Goal: Task Accomplishment & Management: Manage account settings

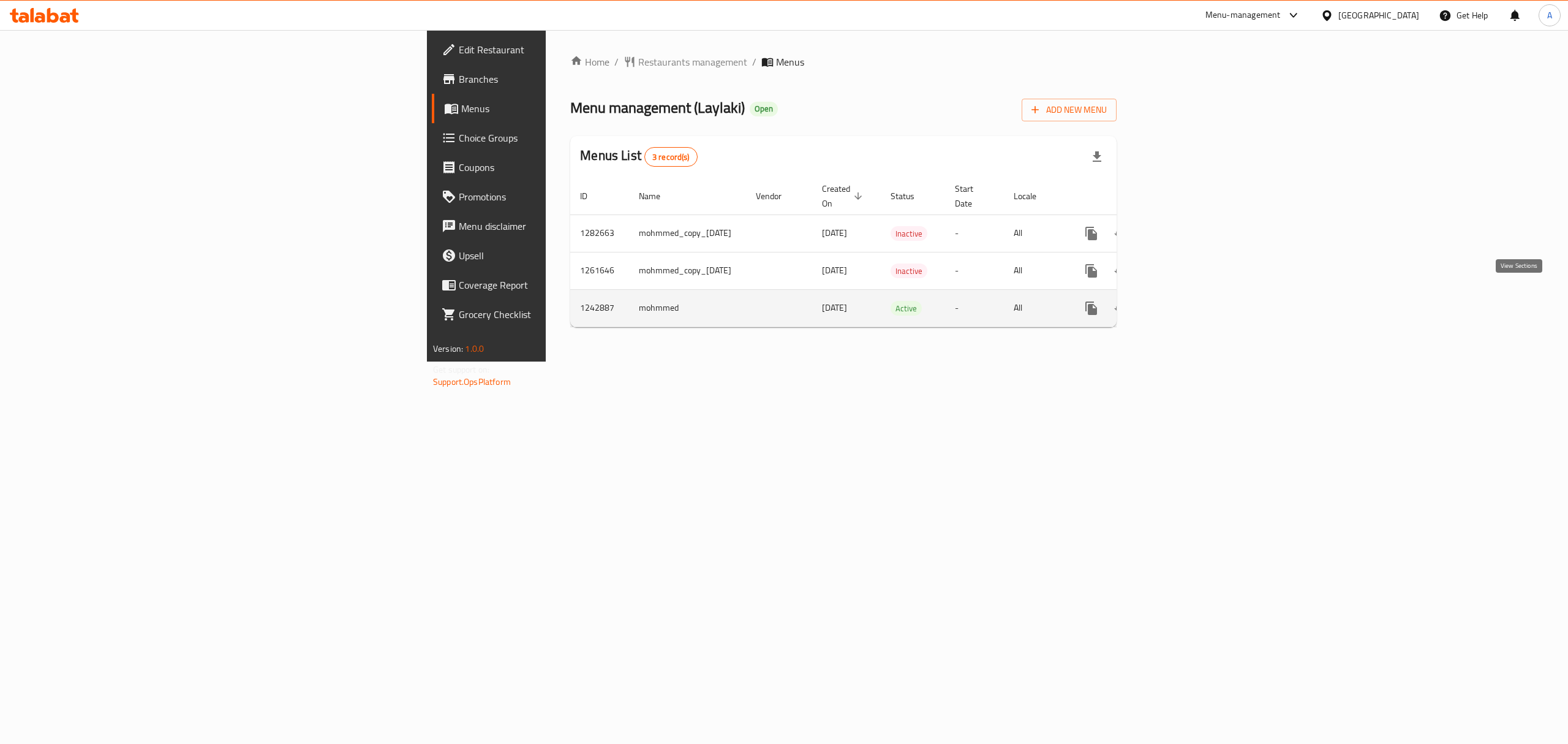
click at [1187, 302] on icon "enhanced table" at bounding box center [1180, 308] width 15 height 15
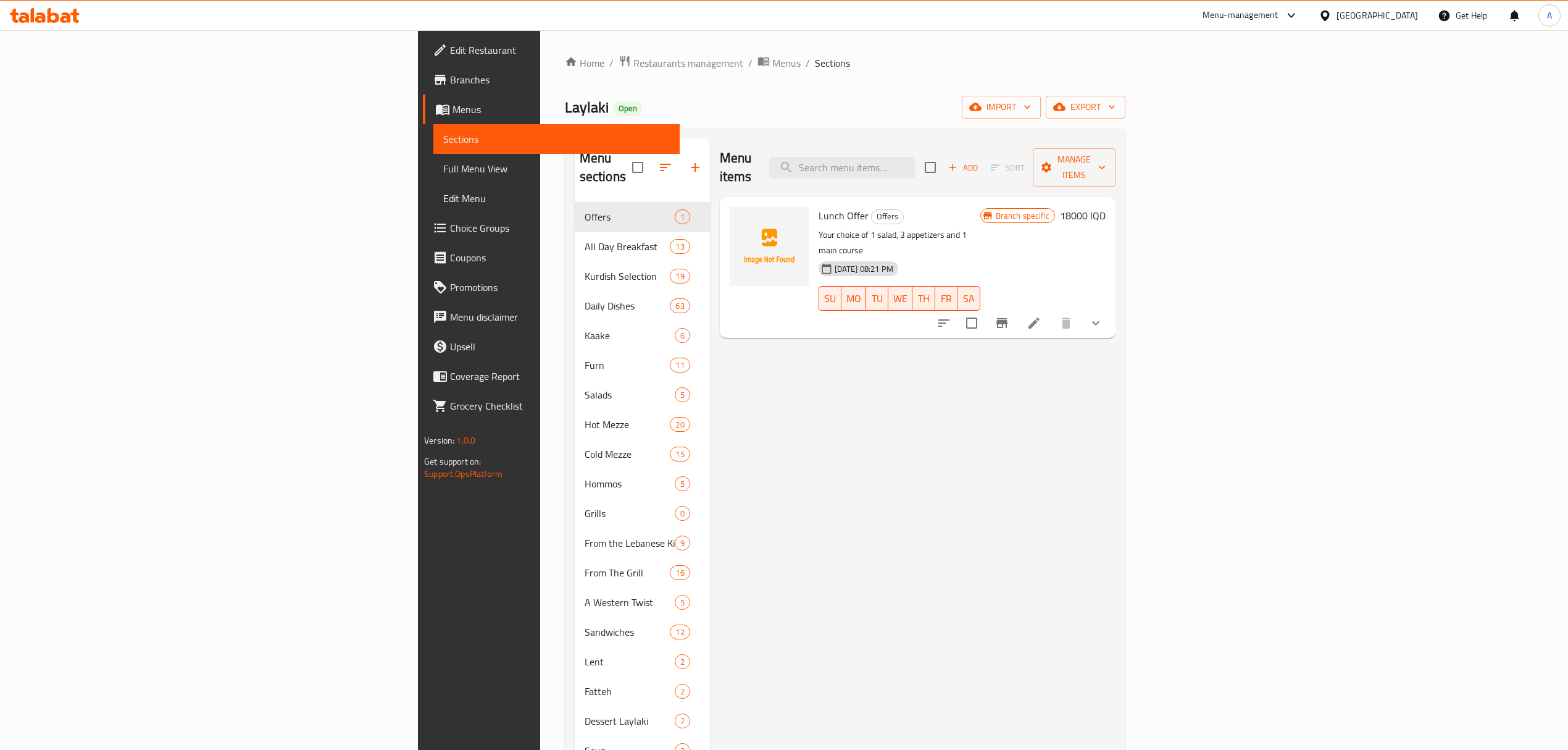
click at [818, 206] on span "Lunch Offer" at bounding box center [843, 215] width 50 height 19
copy h6 "Lunch Offer"
click at [730, 223] on img at bounding box center [769, 246] width 79 height 79
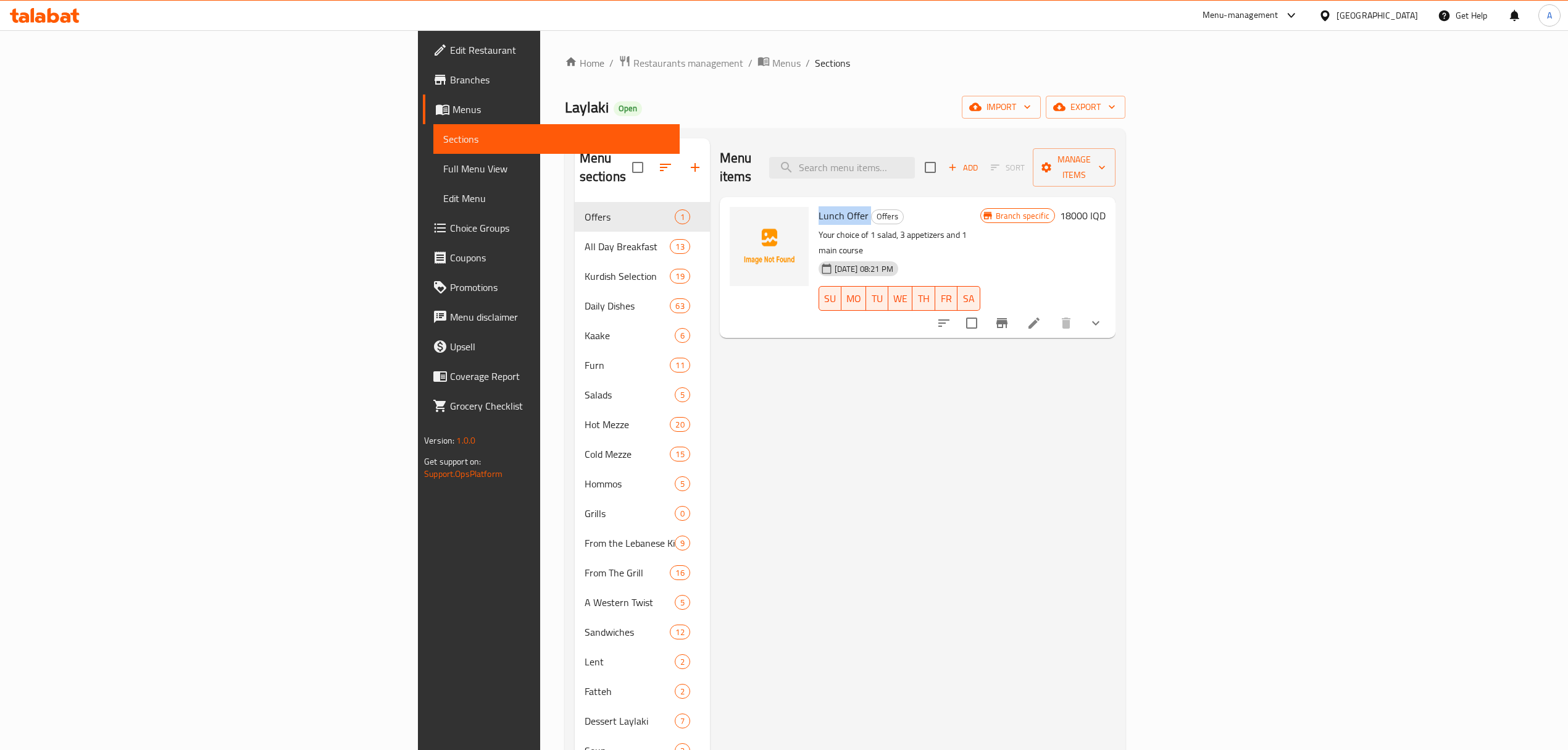
click at [1116, 161] on div "Menu items Add Sort Manage items" at bounding box center [918, 168] width 396 height 59
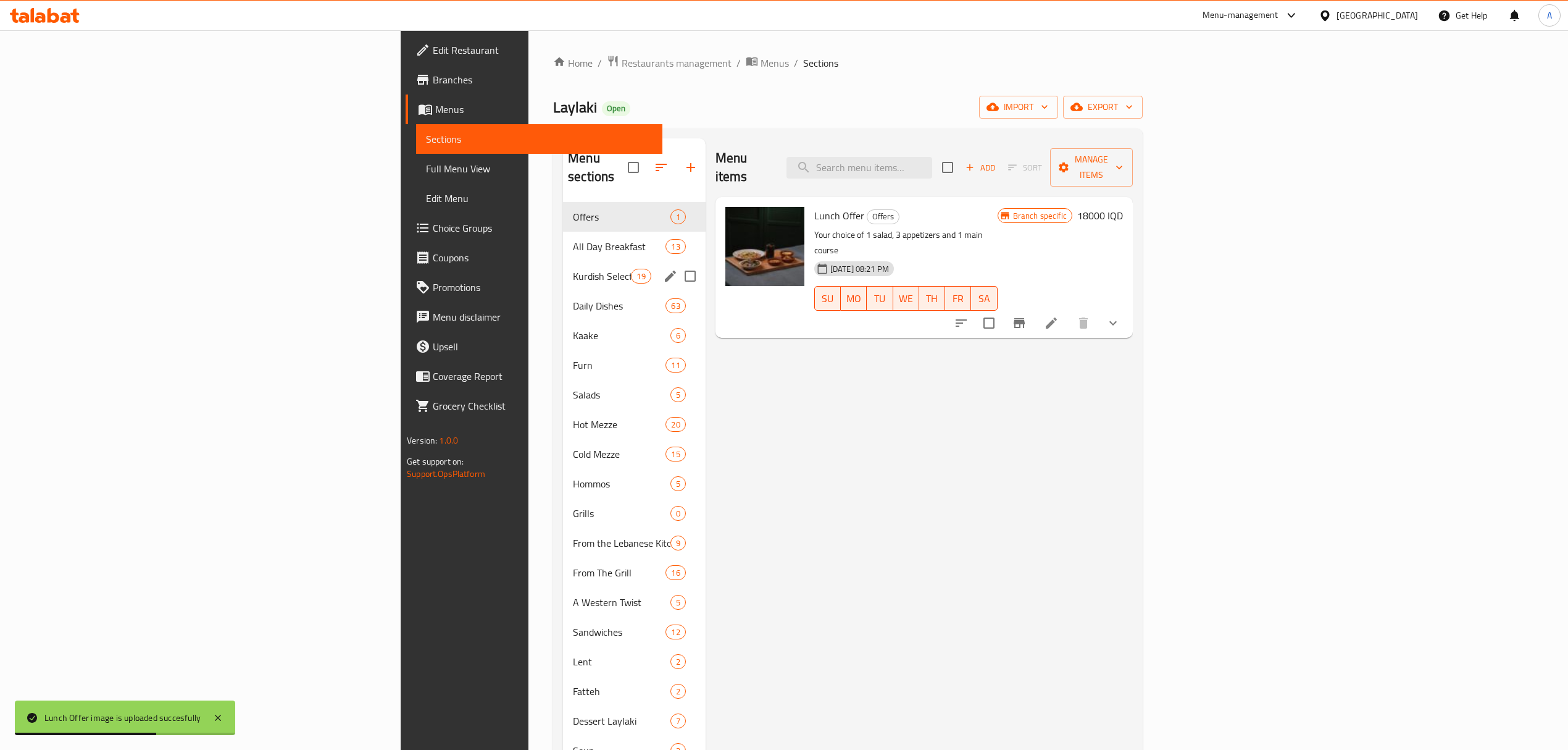
click at [573, 269] on span "Kurdish Selection" at bounding box center [601, 276] width 58 height 15
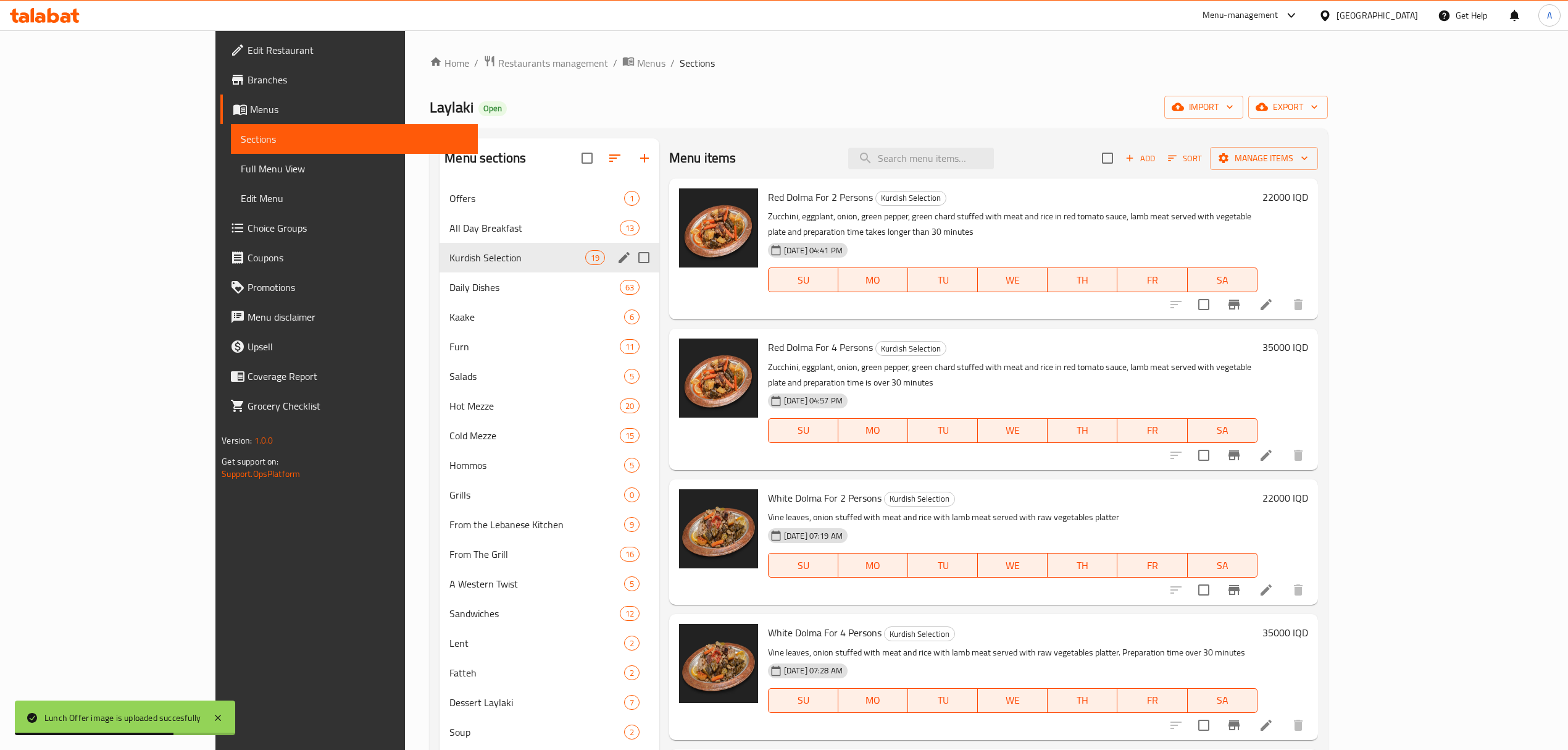
click at [449, 231] on span "All Day Breakfast" at bounding box center [534, 228] width 170 height 15
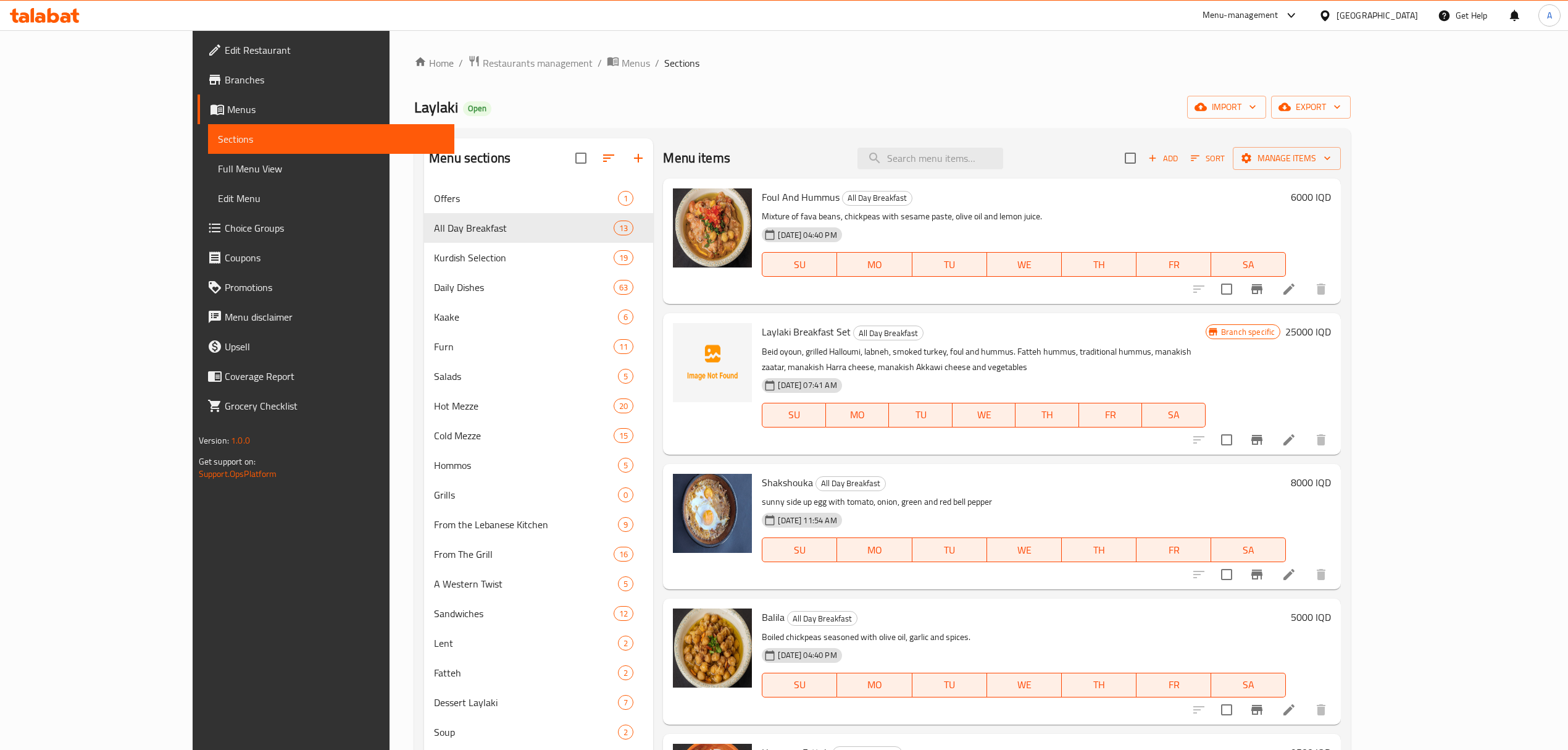
click at [762, 339] on span "Laylaki Breakfast Set" at bounding box center [807, 332] width 89 height 19
click at [762, 194] on span "Foul And Hummus" at bounding box center [801, 197] width 78 height 19
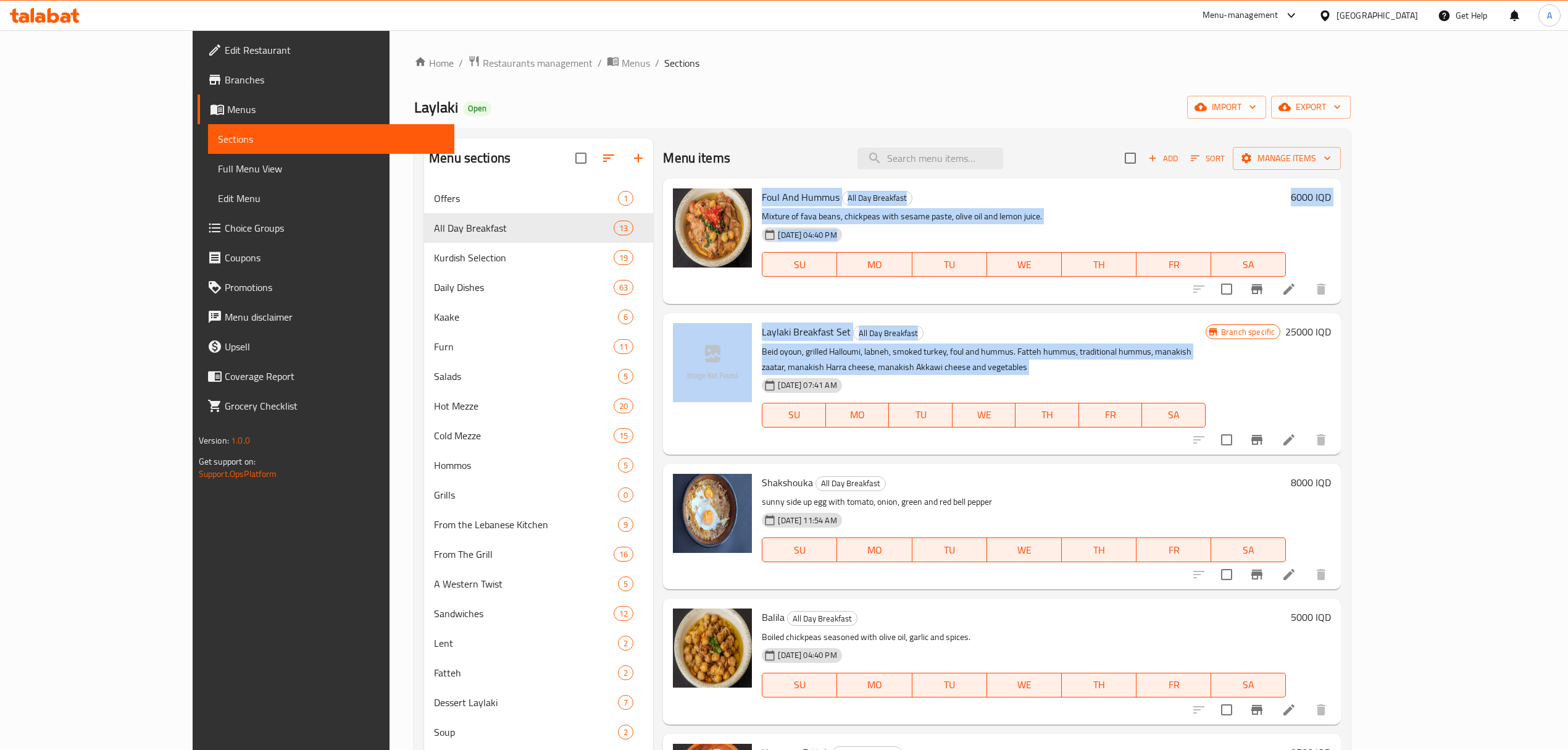
drag, startPoint x: 742, startPoint y: 194, endPoint x: 844, endPoint y: 356, distance: 191.4
click at [844, 259] on div "Foul And Hummus All Day Breakfast Mixture of fava beans, chickpeas with sesame …" at bounding box center [1002, 219] width 678 height 80
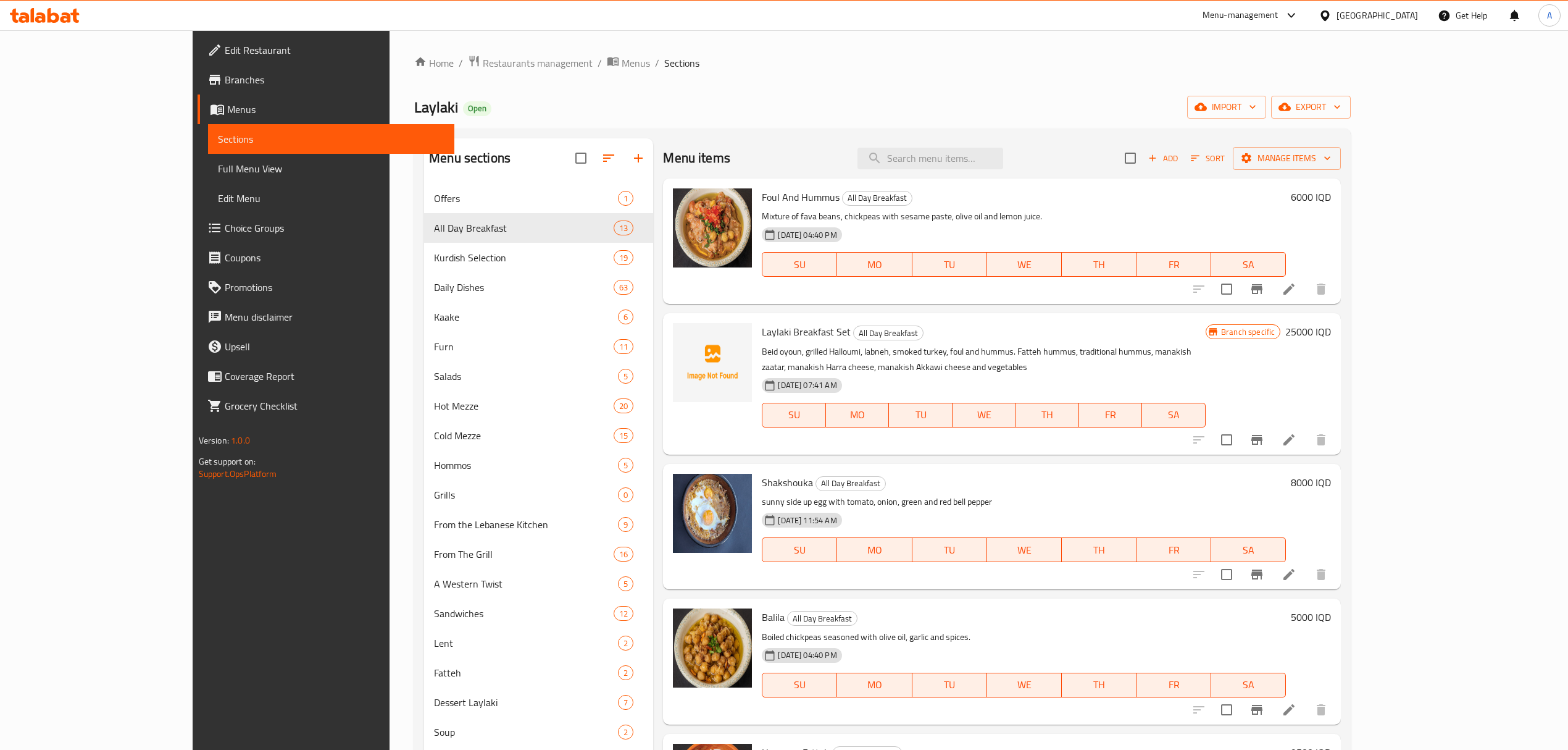
click at [812, 55] on ol "Home / Restaurants management / Menus / Sections" at bounding box center [883, 63] width 936 height 16
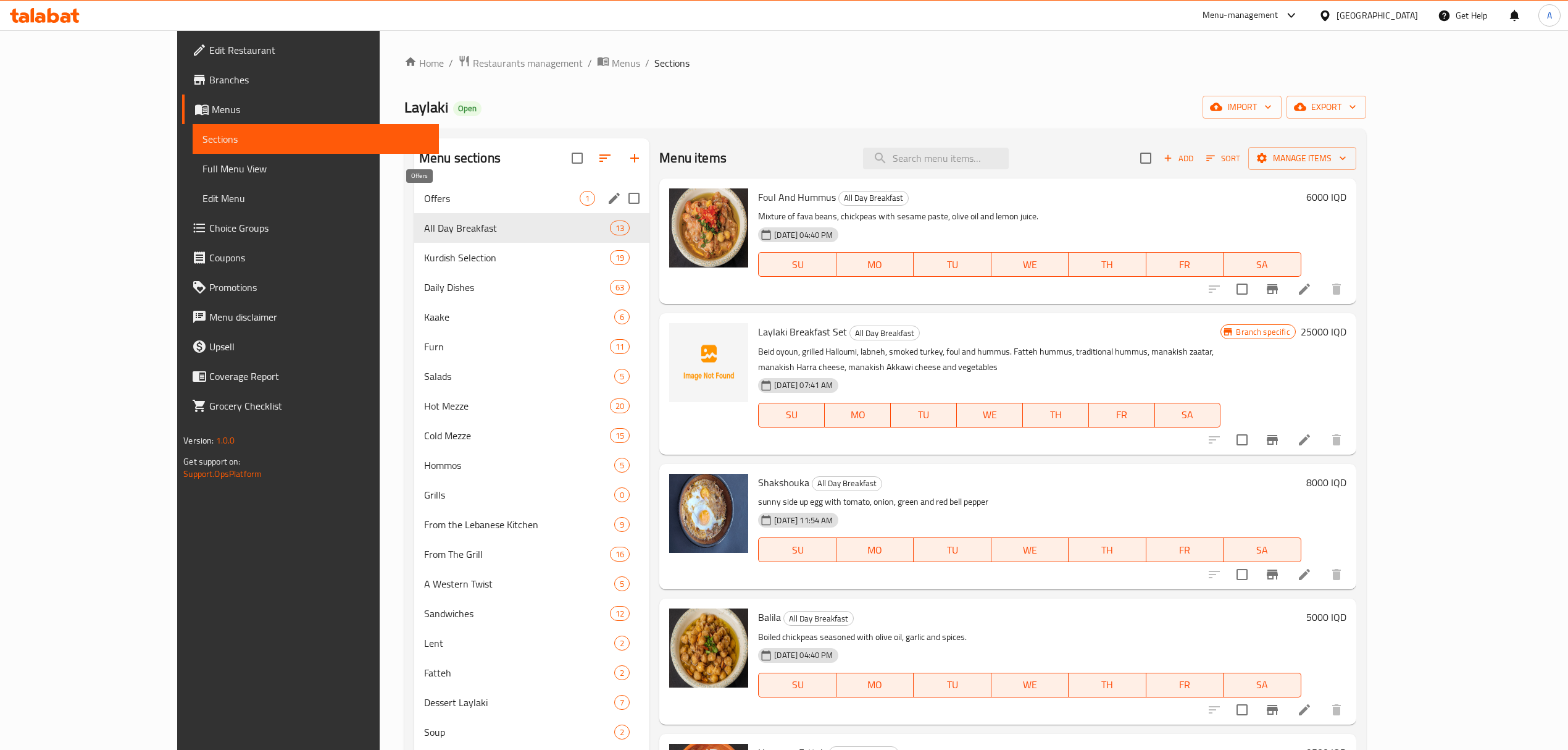
drag, startPoint x: 337, startPoint y: 198, endPoint x: 491, endPoint y: 204, distance: 154.1
click at [424, 198] on span "Offers" at bounding box center [502, 198] width 155 height 15
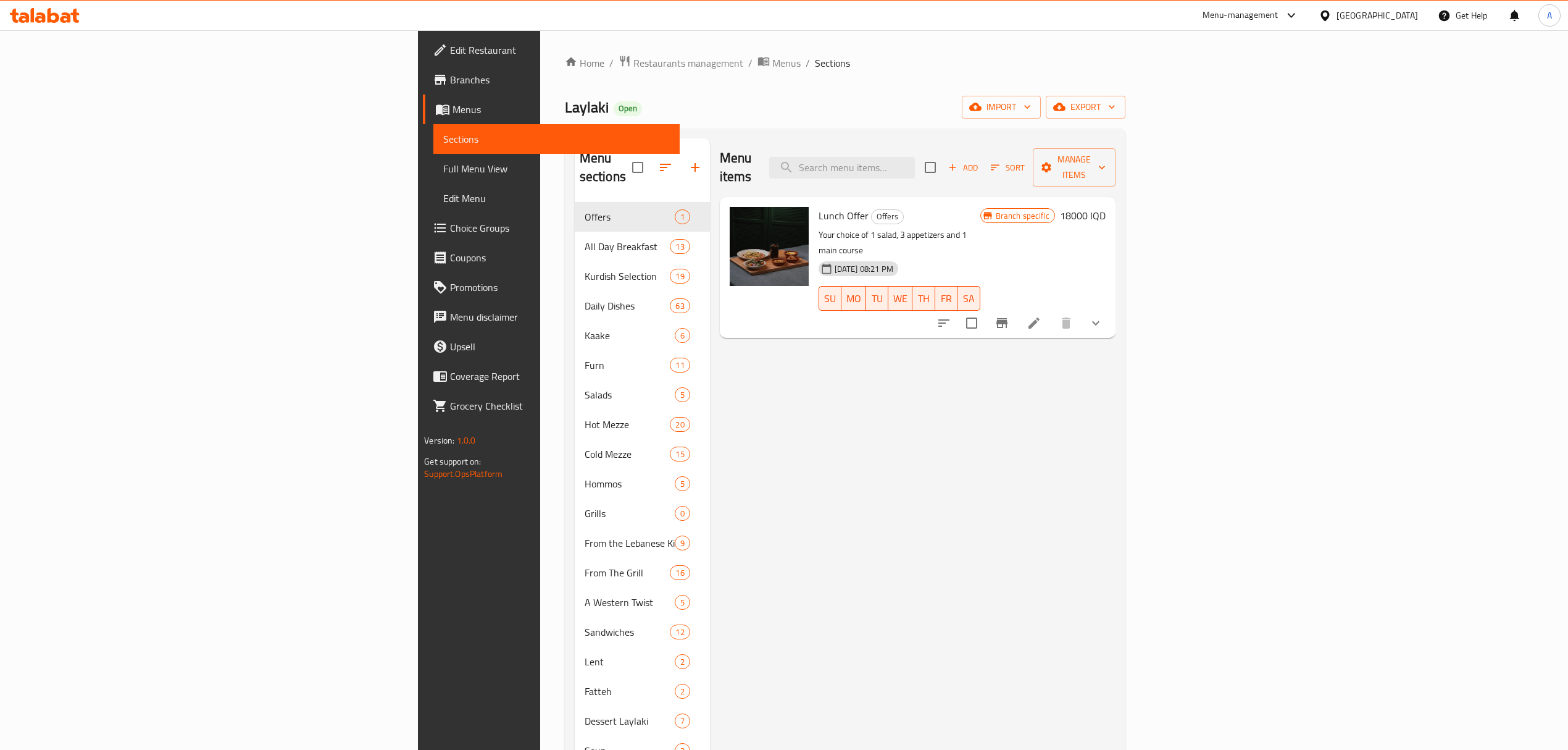
click at [725, 208] on div at bounding box center [769, 267] width 89 height 131
click at [818, 206] on span "Lunch Offer" at bounding box center [843, 215] width 50 height 19
copy h6 "Lunch Offer"
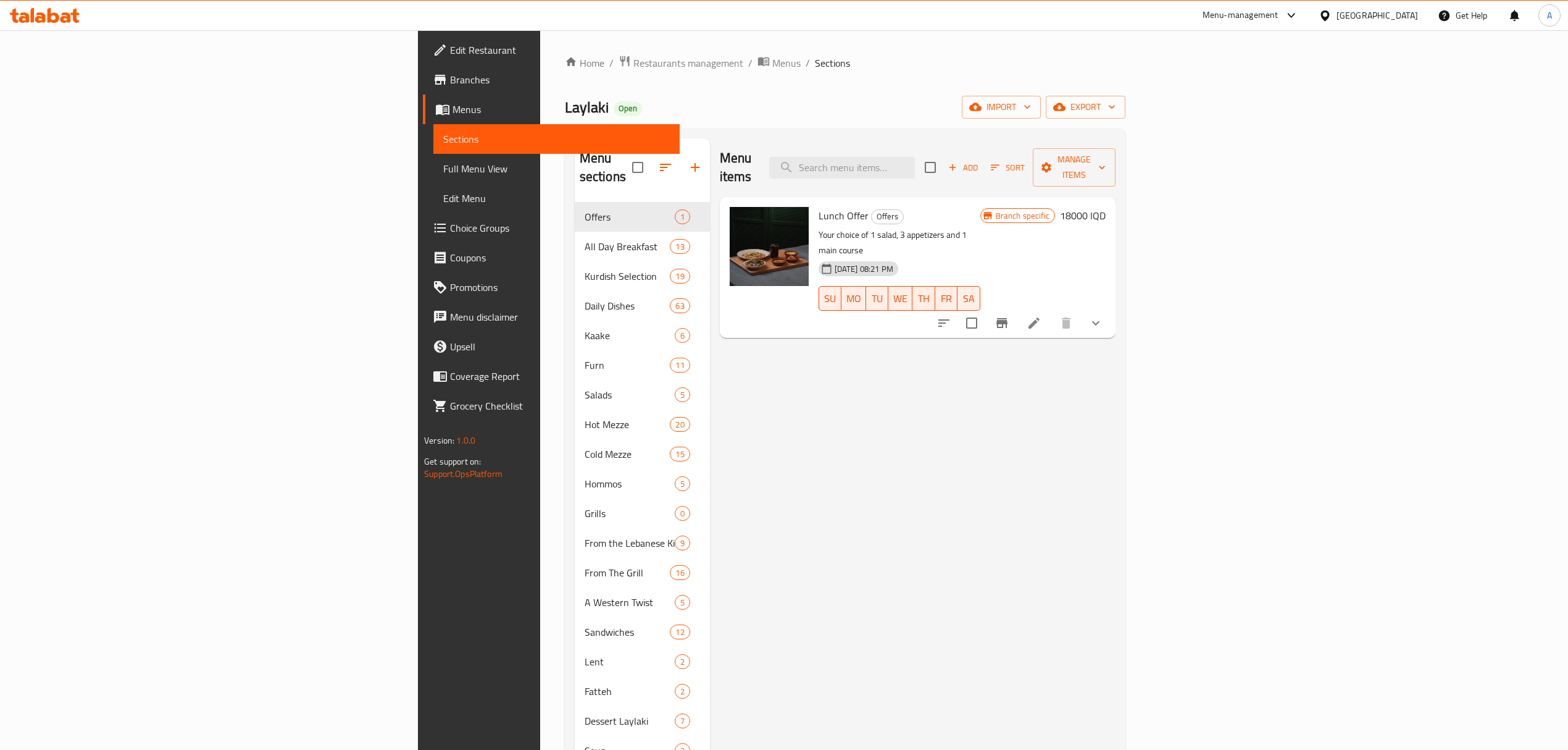
click at [541, 52] on div "Home / Restaurants management / Menus / Sections Laylaki Open import export Men…" at bounding box center [845, 476] width 610 height 892
click at [633, 71] on span "Restaurants management" at bounding box center [688, 63] width 110 height 15
